Goal: Information Seeking & Learning: Learn about a topic

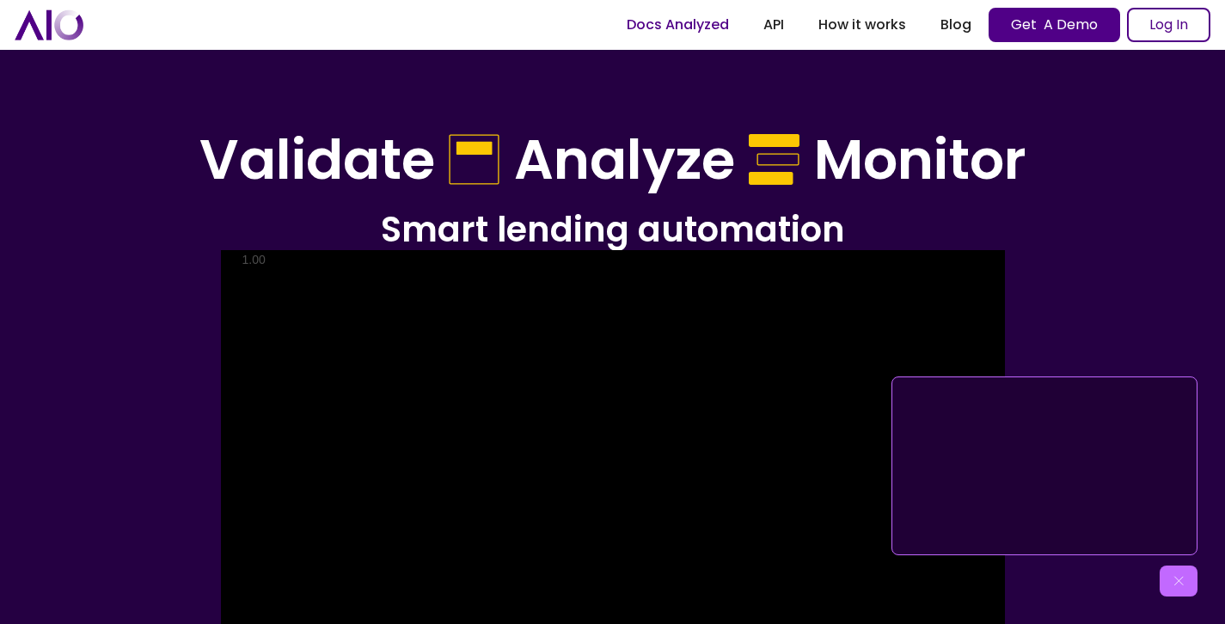
click at [709, 24] on link "Docs Analyzed" at bounding box center [678, 24] width 137 height 31
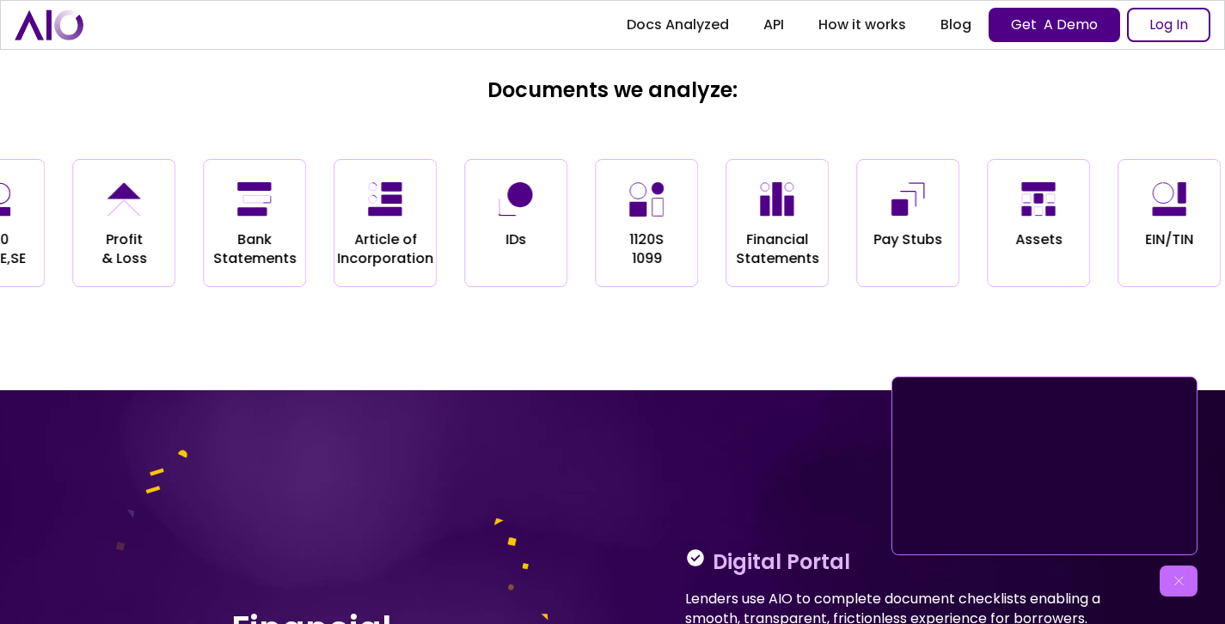
scroll to position [1944, 0]
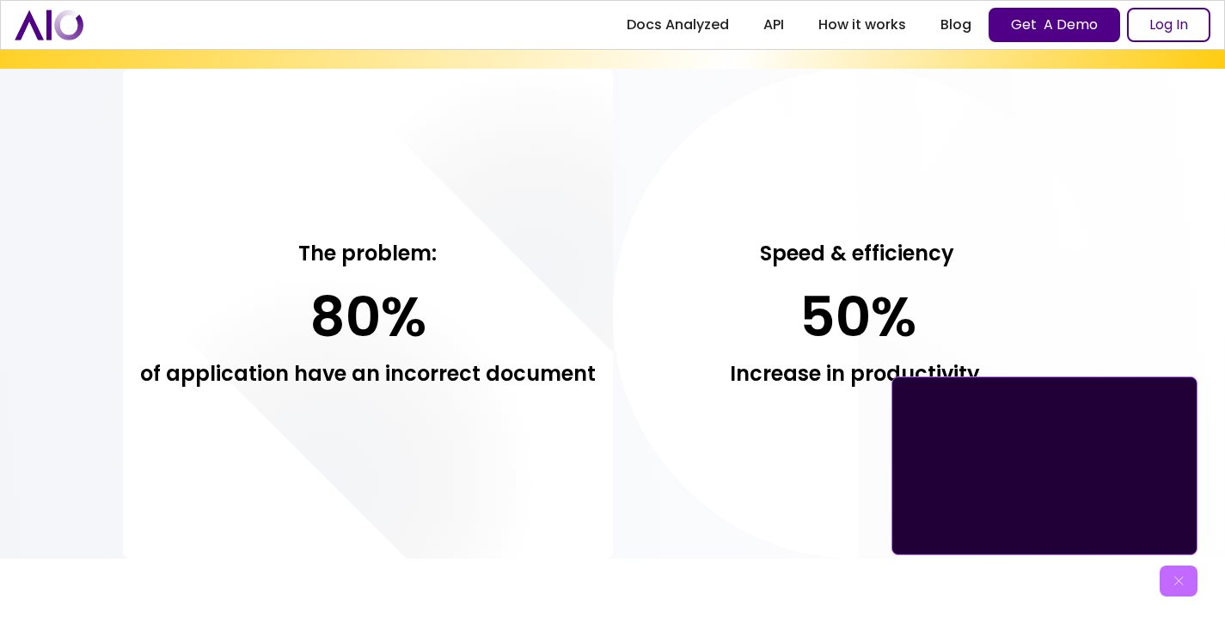
scroll to position [1310, 0]
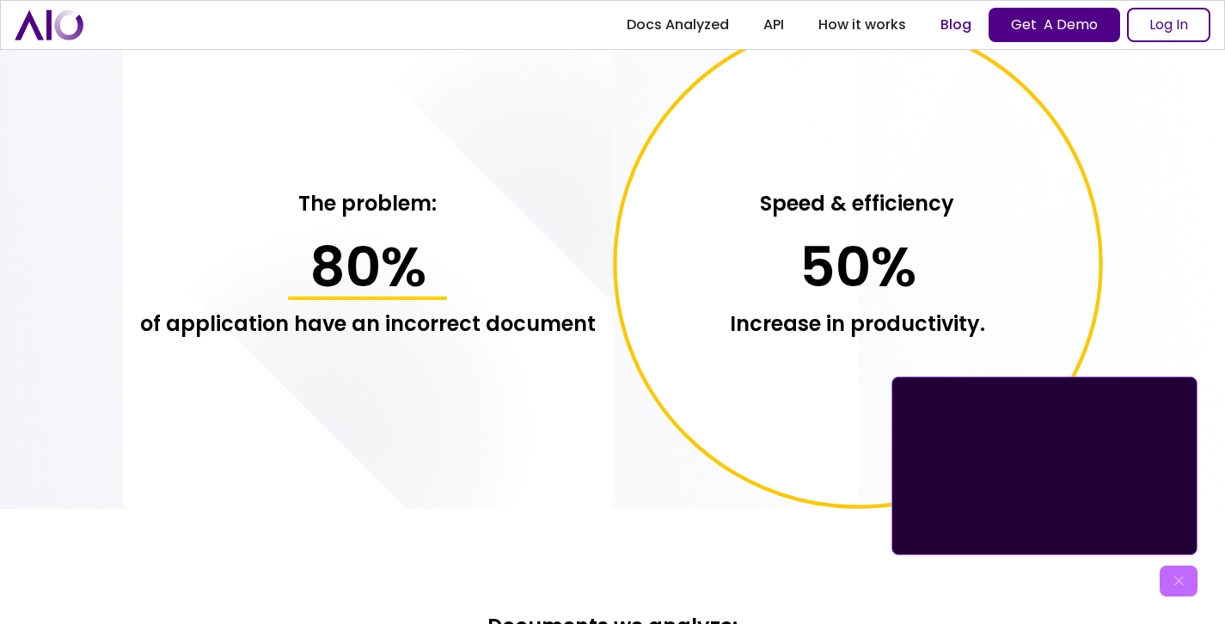
click at [943, 22] on link "Blog" at bounding box center [955, 24] width 65 height 31
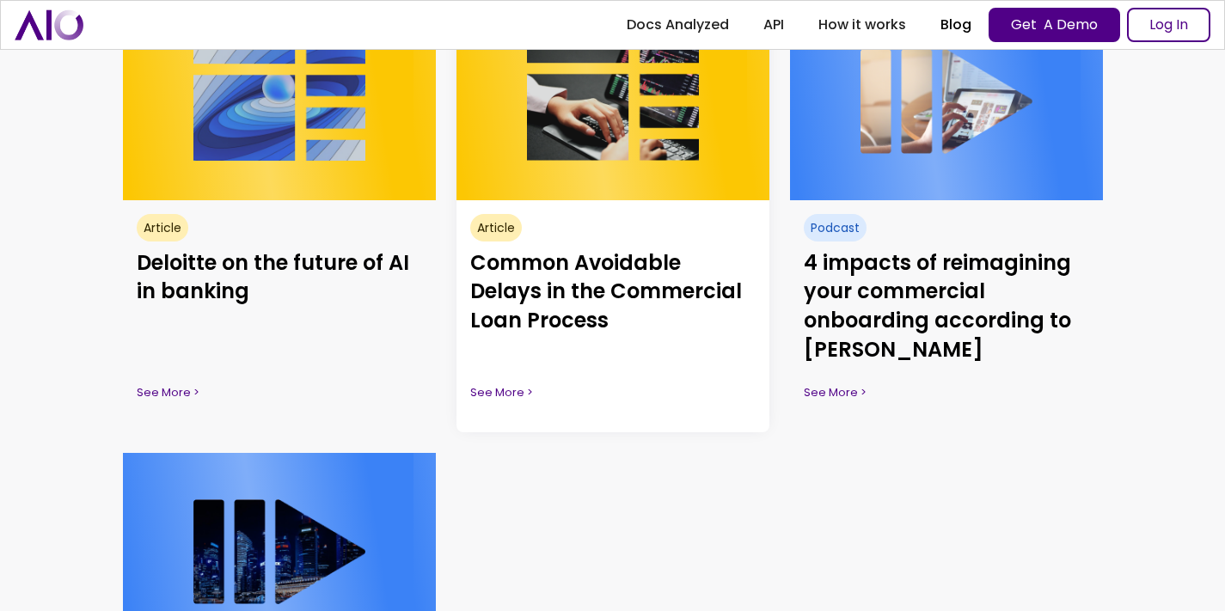
scroll to position [1656, 0]
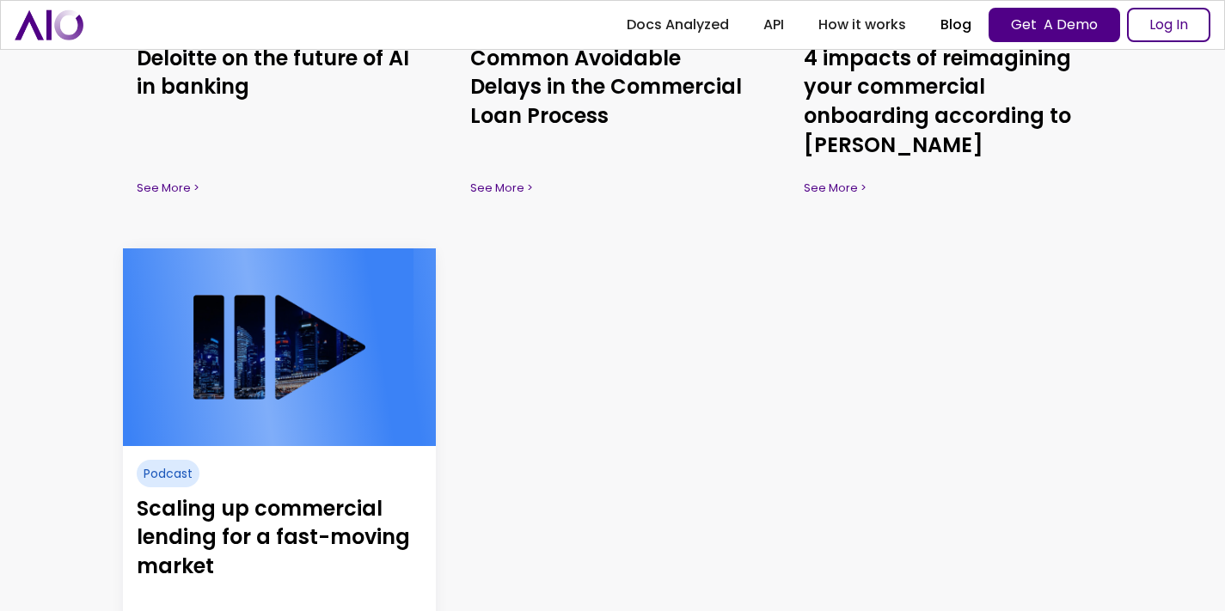
click at [247, 506] on h3 "Scaling up commercial lending for a fast-moving market" at bounding box center [279, 537] width 285 height 87
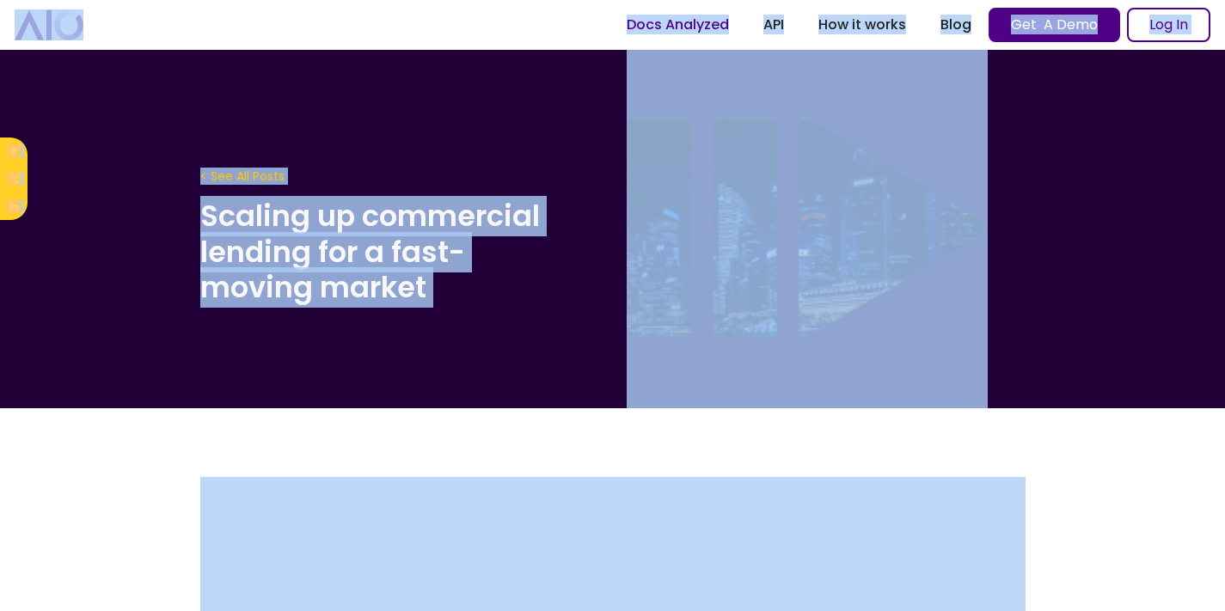
click at [666, 28] on link "Docs Analyzed" at bounding box center [678, 24] width 137 height 31
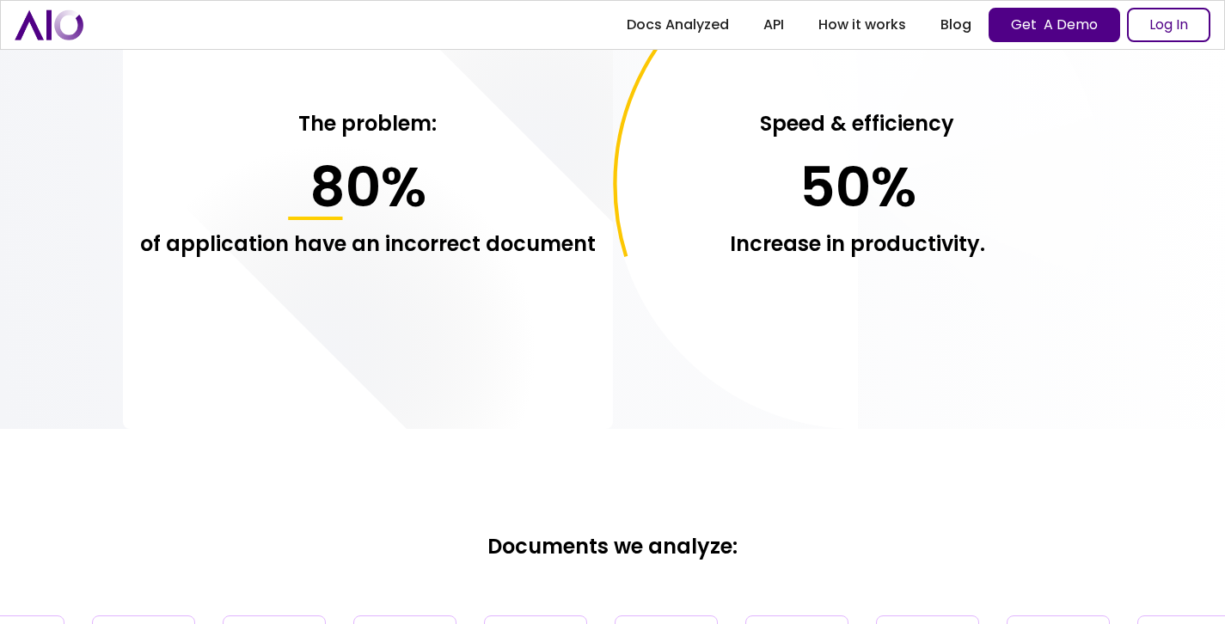
scroll to position [2212, 0]
